Goal: Register for event/course

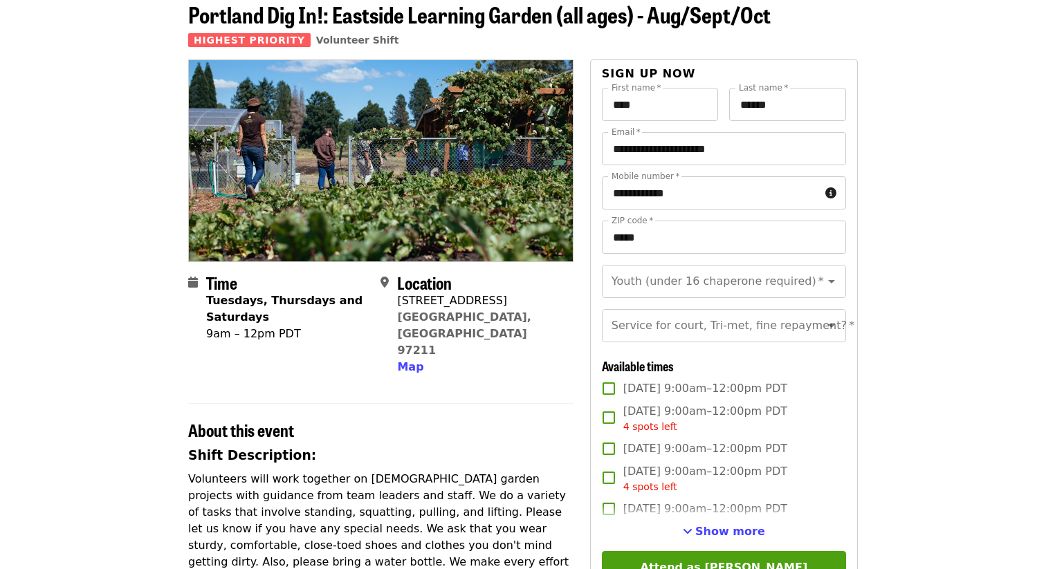
scroll to position [71, 0]
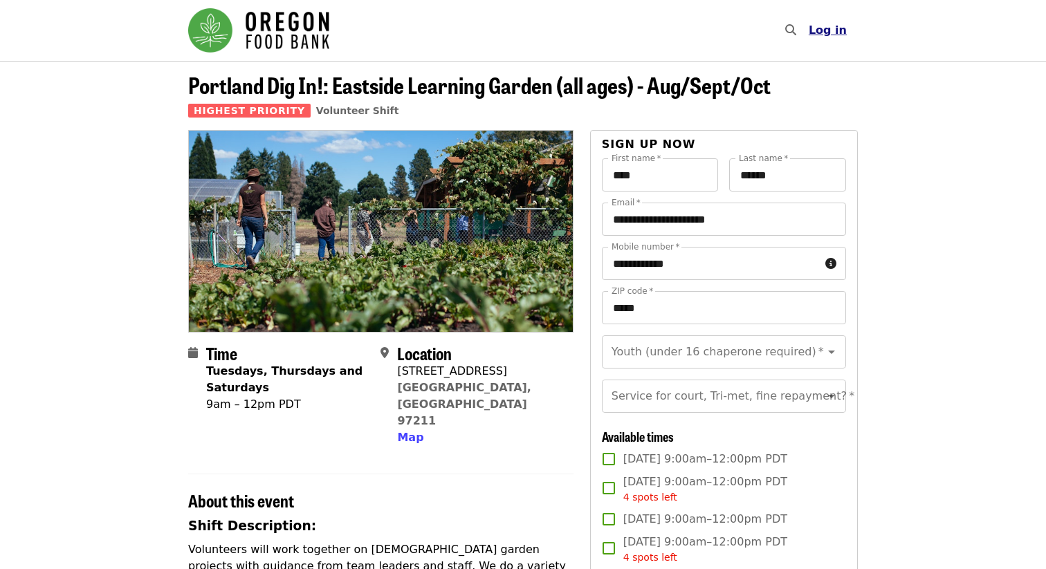
click at [841, 35] on span "Log in" at bounding box center [828, 30] width 38 height 13
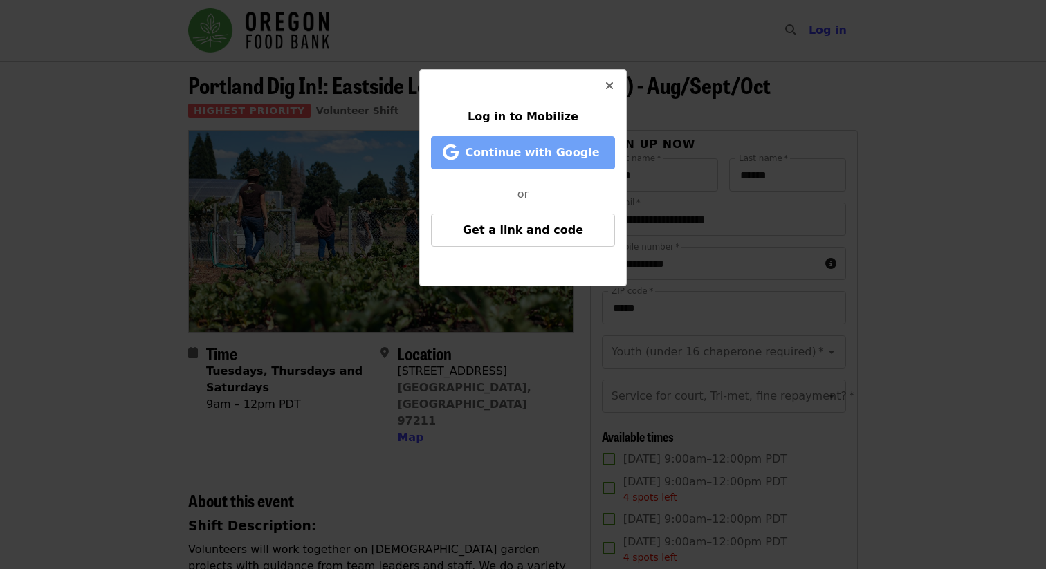
click at [553, 154] on span "Continue with Google" at bounding box center [532, 152] width 134 height 13
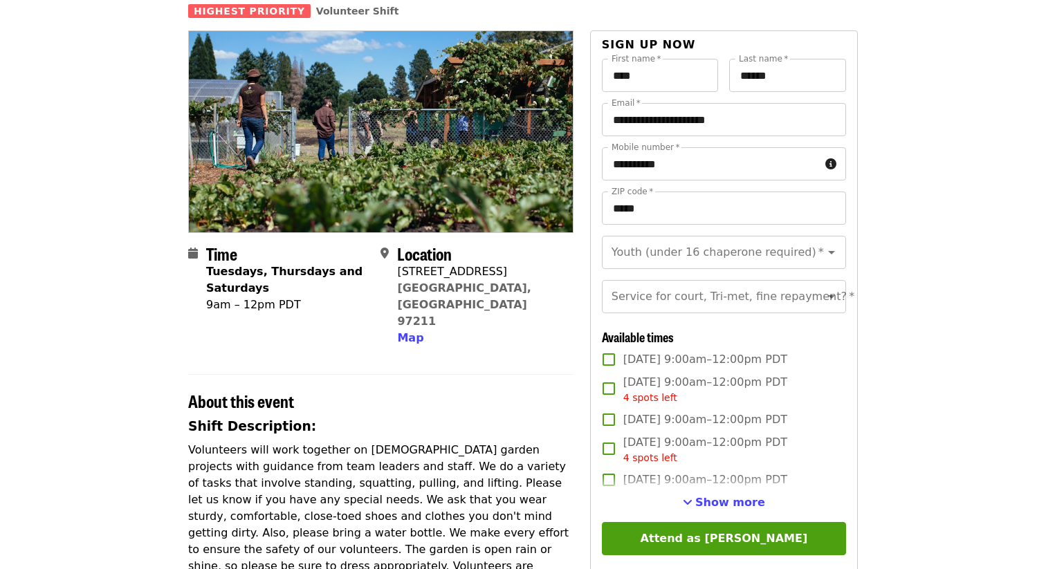
scroll to position [122, 0]
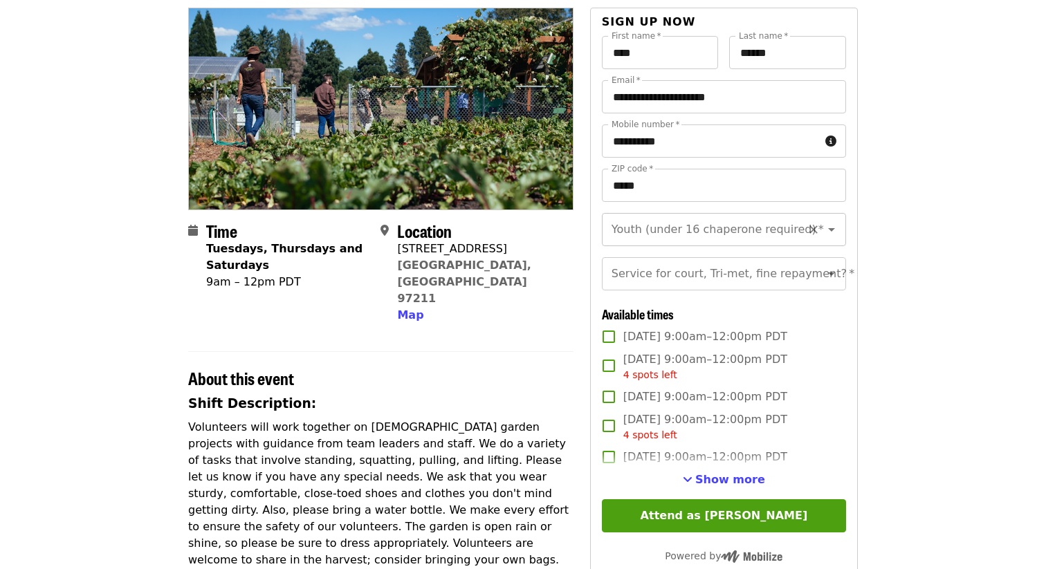
click at [673, 228] on input "Youth (under 16 chaperone required)   *" at bounding box center [707, 230] width 188 height 26
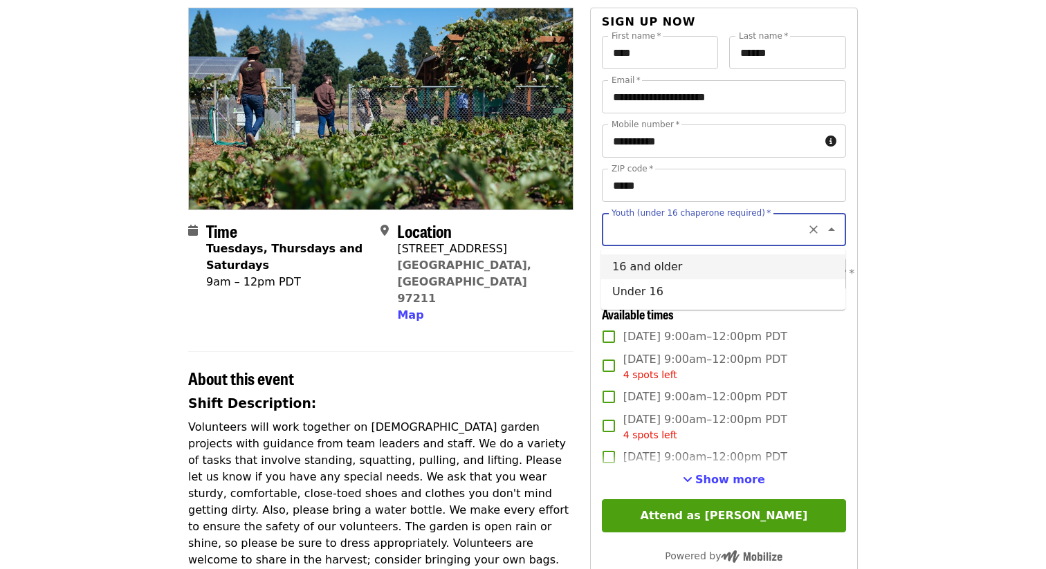
click at [646, 273] on li "16 and older" at bounding box center [723, 267] width 244 height 25
type input "**********"
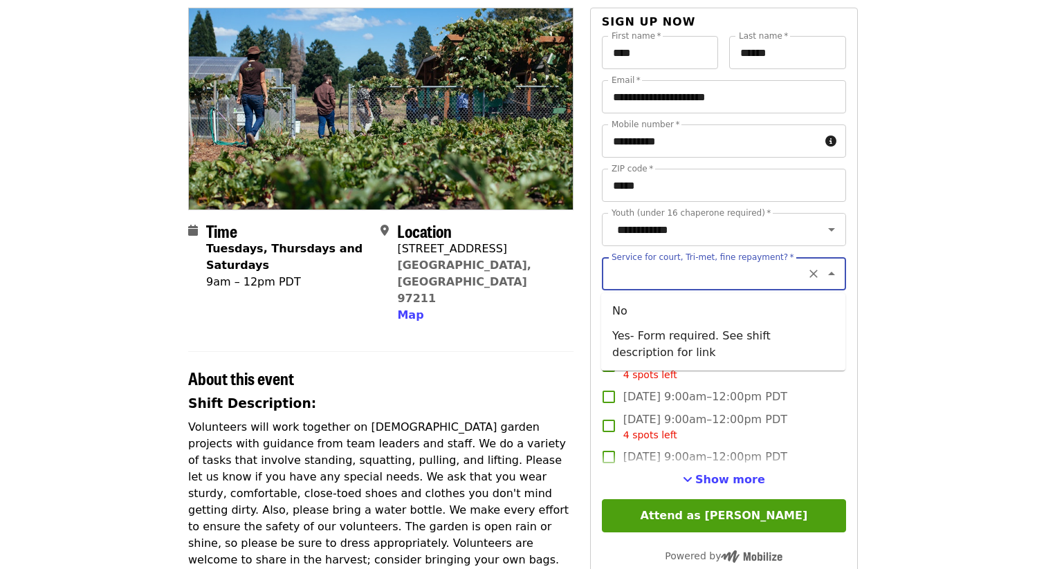
click at [703, 280] on input "Service for court, Tri-met, fine repayment?   *" at bounding box center [707, 274] width 188 height 26
click at [671, 304] on li "No" at bounding box center [723, 311] width 244 height 25
type input "**"
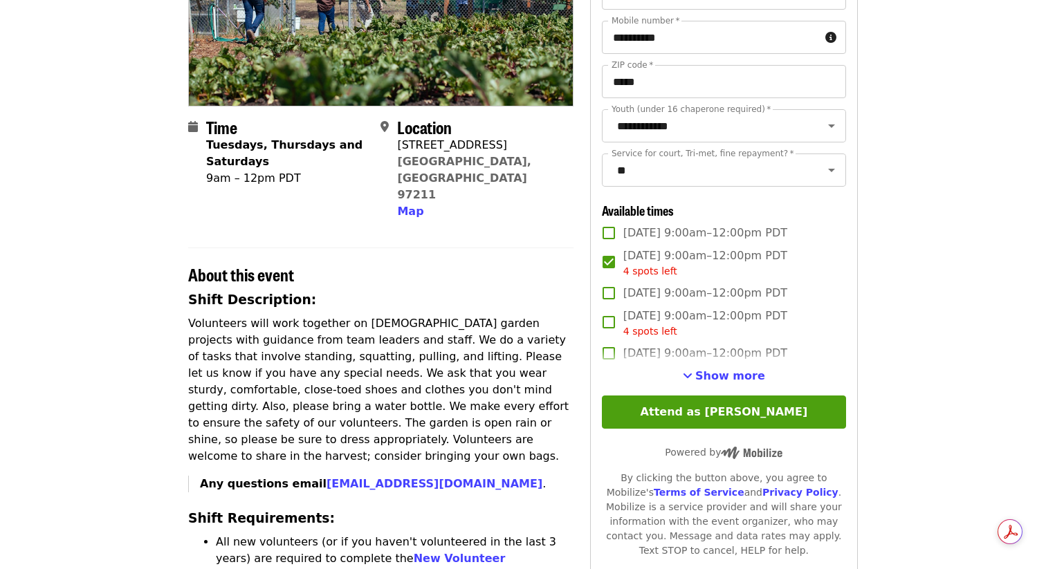
scroll to position [229, 0]
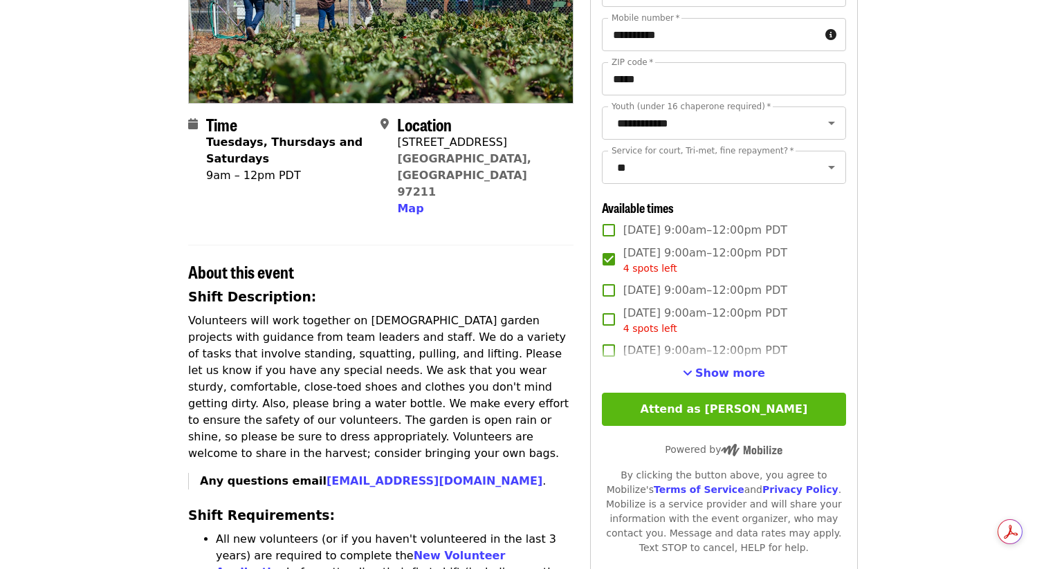
click at [657, 408] on button "Attend as [PERSON_NAME]" at bounding box center [724, 409] width 244 height 33
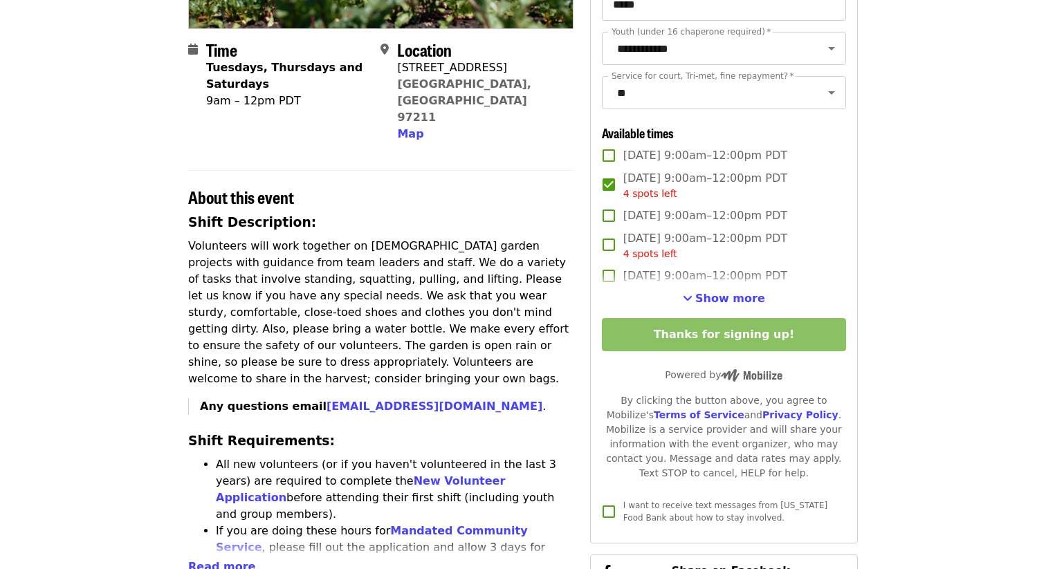
scroll to position [0, 0]
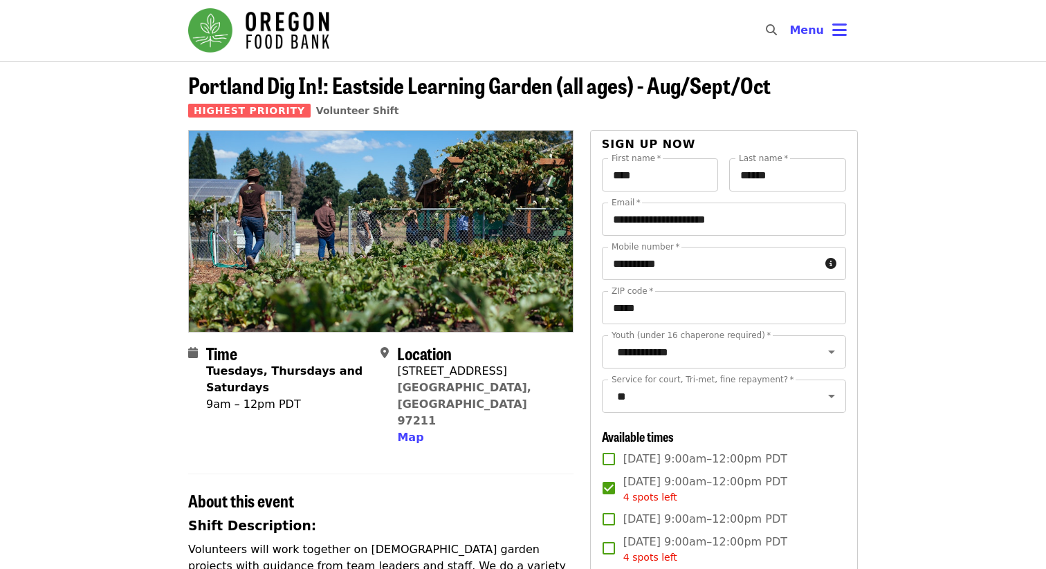
click at [223, 41] on img "Main navigation" at bounding box center [258, 30] width 141 height 44
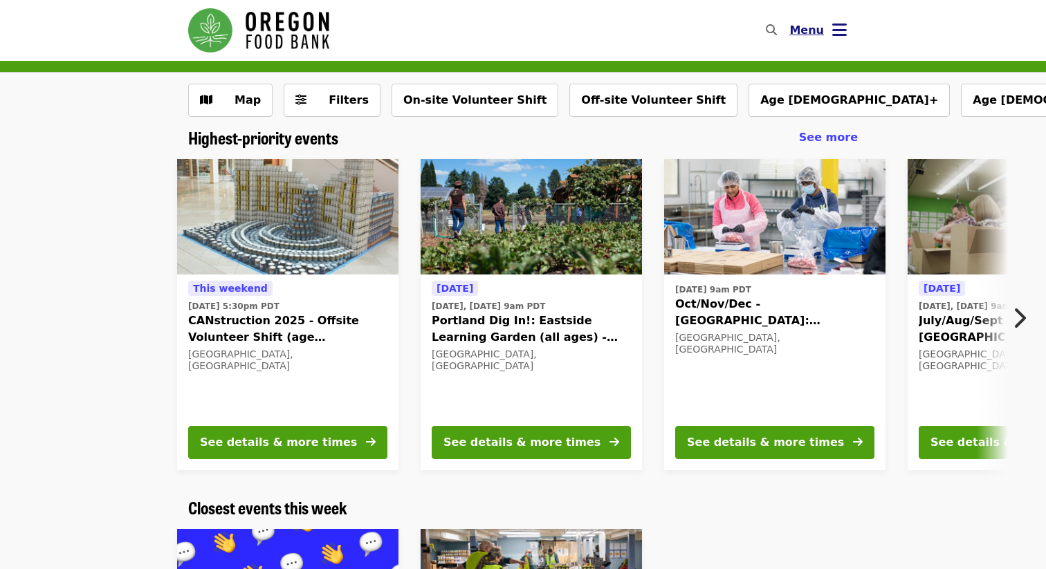
click at [804, 32] on span "Menu" at bounding box center [806, 30] width 35 height 13
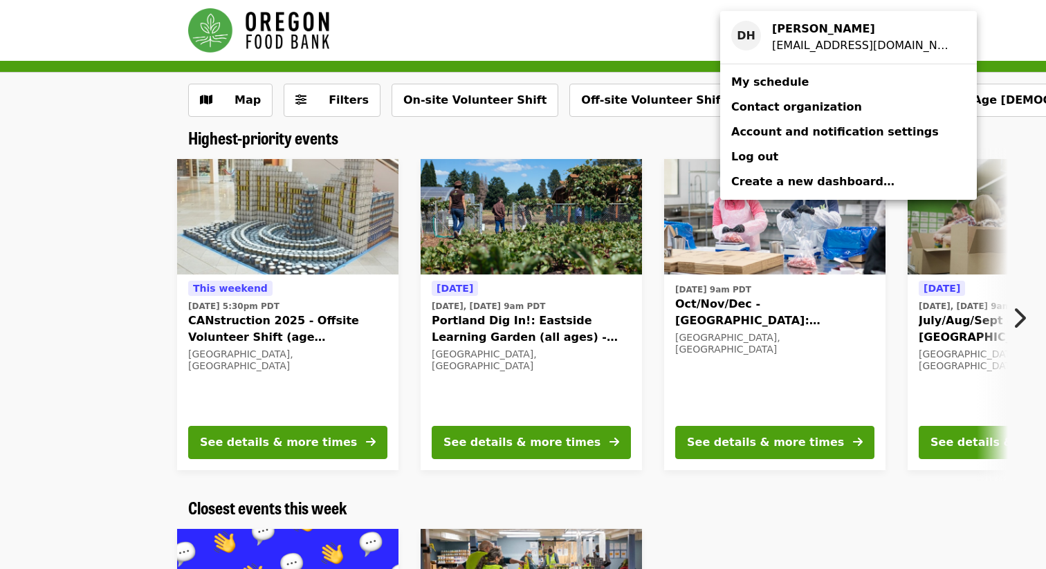
click at [779, 80] on span "My schedule" at bounding box center [769, 81] width 77 height 13
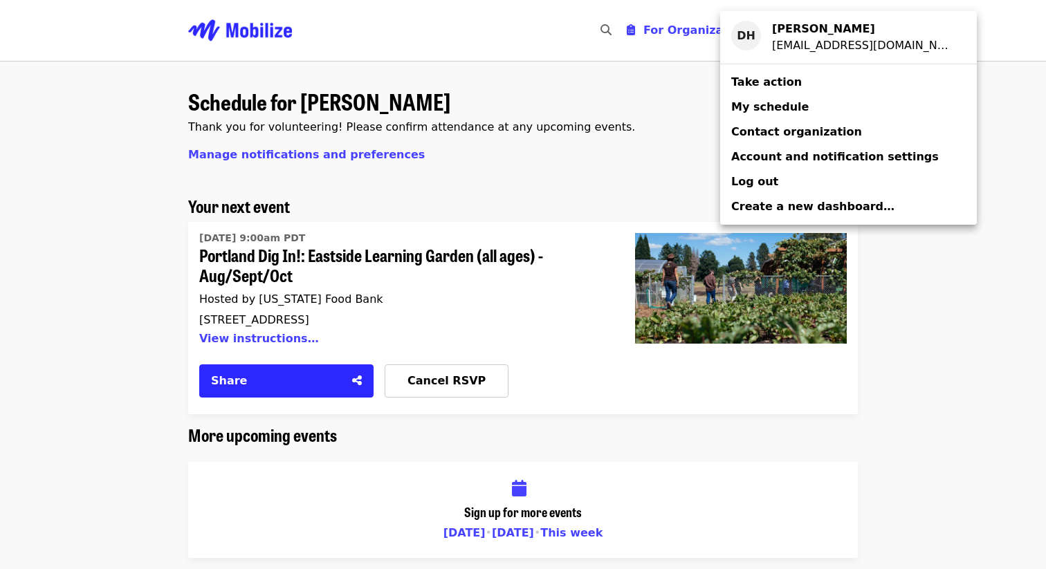
click at [79, 161] on div "Account menu" at bounding box center [523, 284] width 1046 height 569
